Goal: Task Accomplishment & Management: Manage account settings

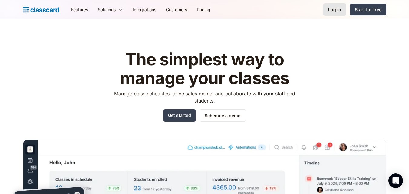
click at [327, 12] on link "Log in" at bounding box center [334, 9] width 23 height 12
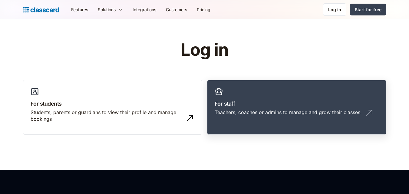
drag, startPoint x: 286, startPoint y: 101, endPoint x: 281, endPoint y: 102, distance: 5.8
click at [285, 101] on h3 "For staff" at bounding box center [297, 104] width 164 height 8
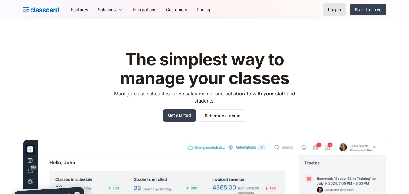
click at [329, 8] on div "Log in" at bounding box center [334, 9] width 13 height 6
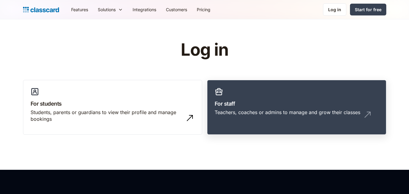
click at [273, 98] on link "For staff Teachers, coaches or admins to manage and grow their classes" at bounding box center [296, 107] width 179 height 55
